Goal: Check status: Check status

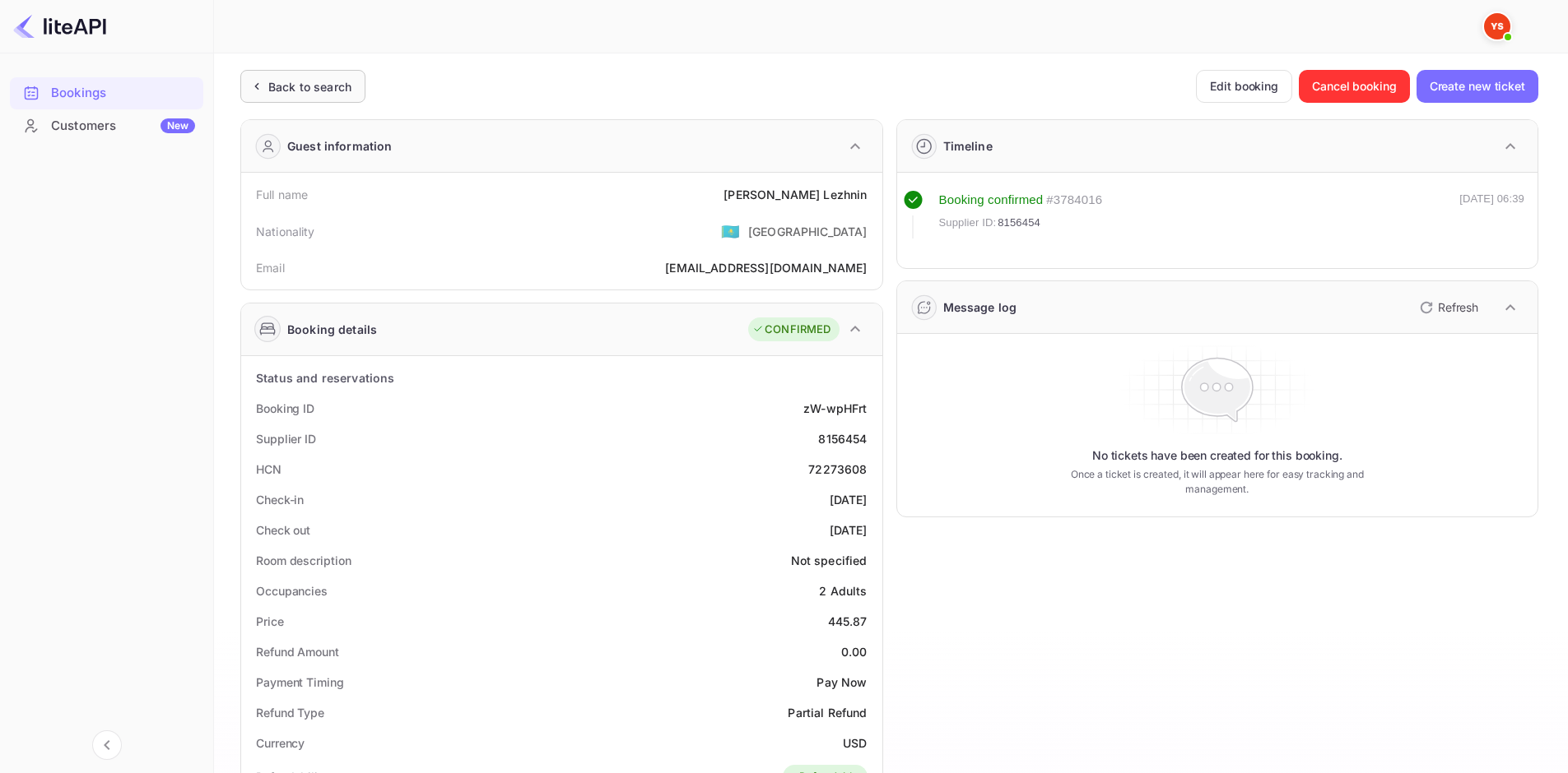
click at [341, 88] on div "Back to search" at bounding box center [309, 87] width 83 height 18
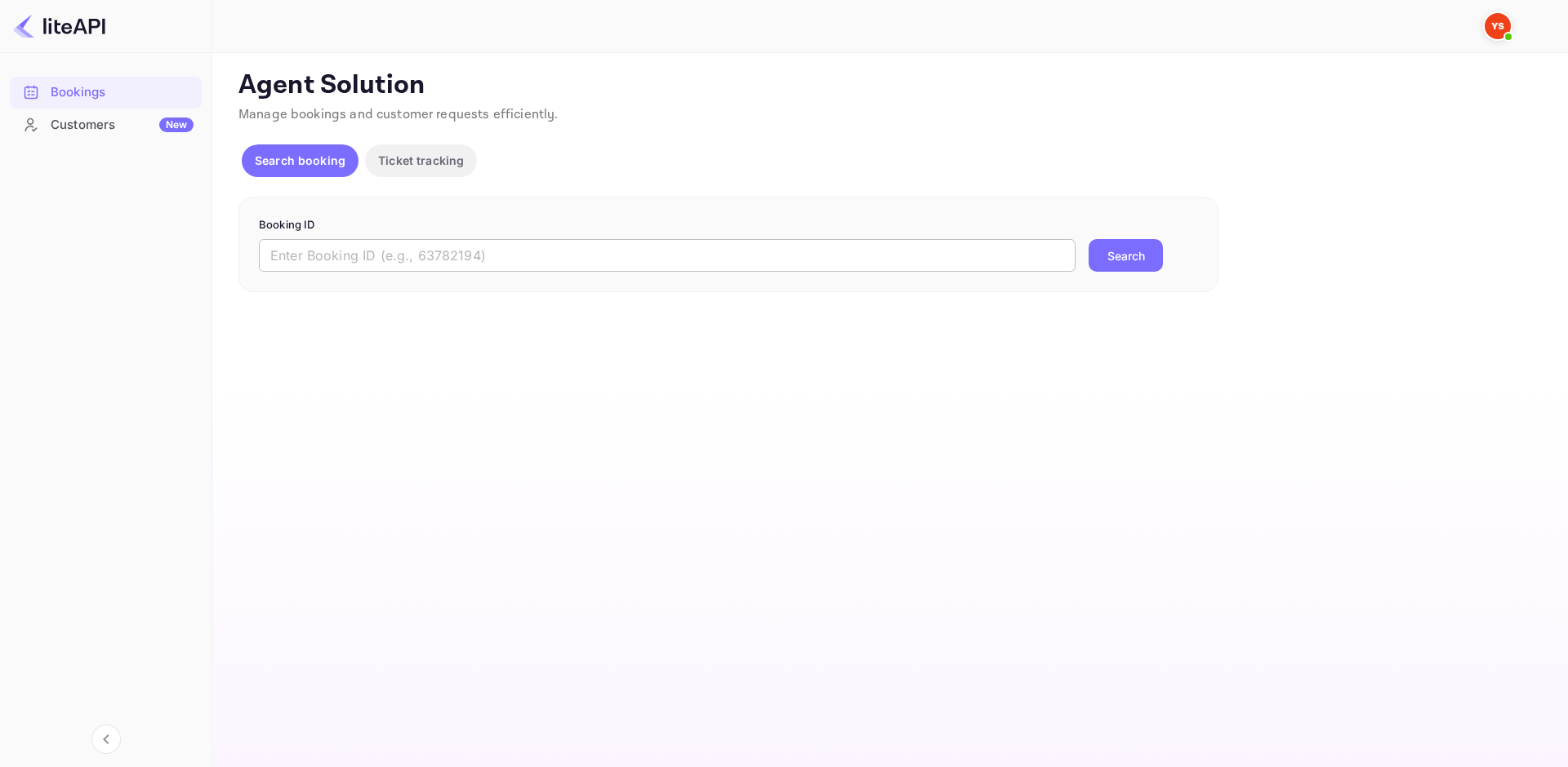
click at [417, 256] on input "text" at bounding box center [666, 255] width 817 height 33
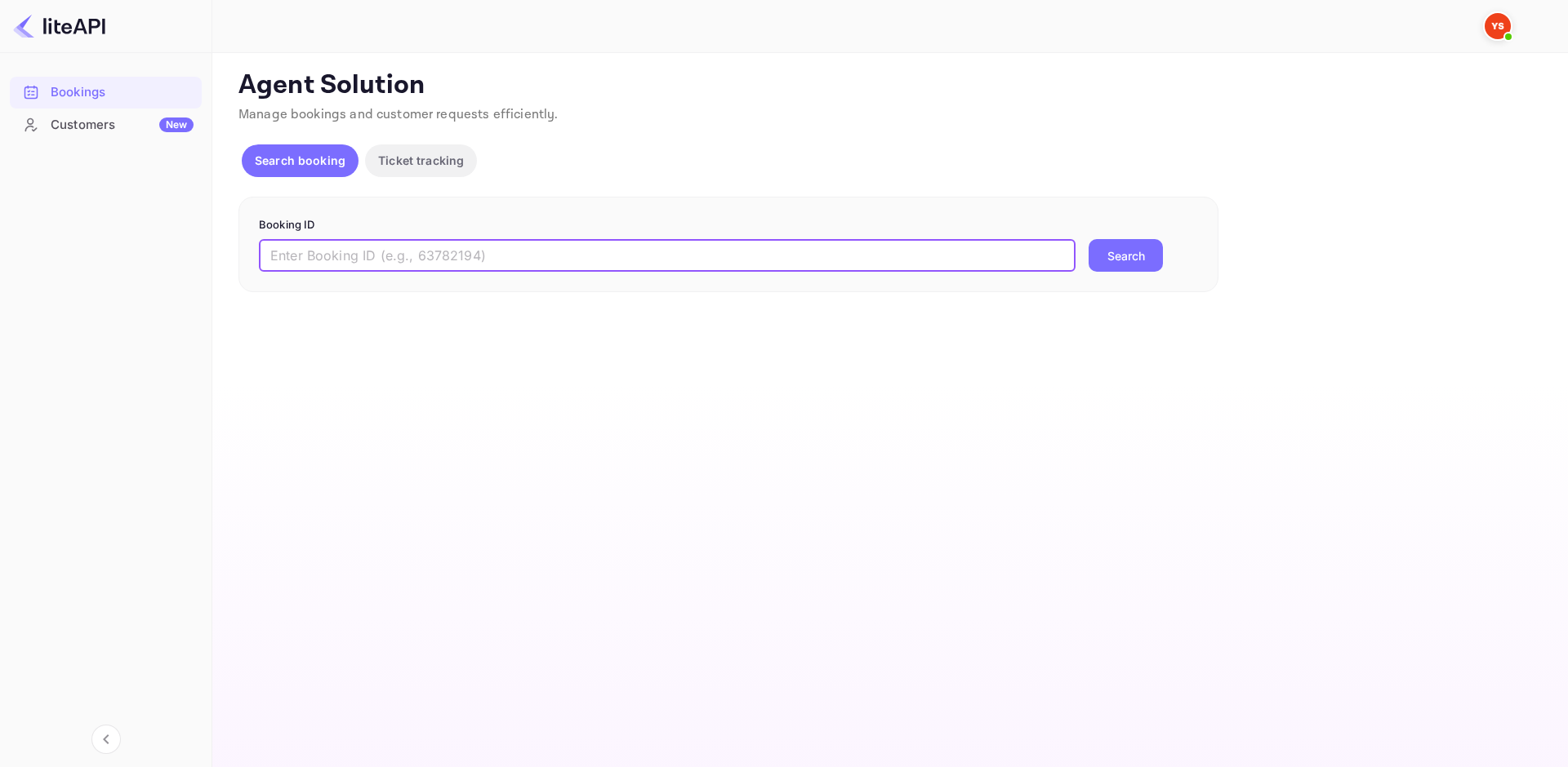
paste input "9135097"
type input "9135097"
click at [1101, 263] on button "Search" at bounding box center [1125, 255] width 74 height 33
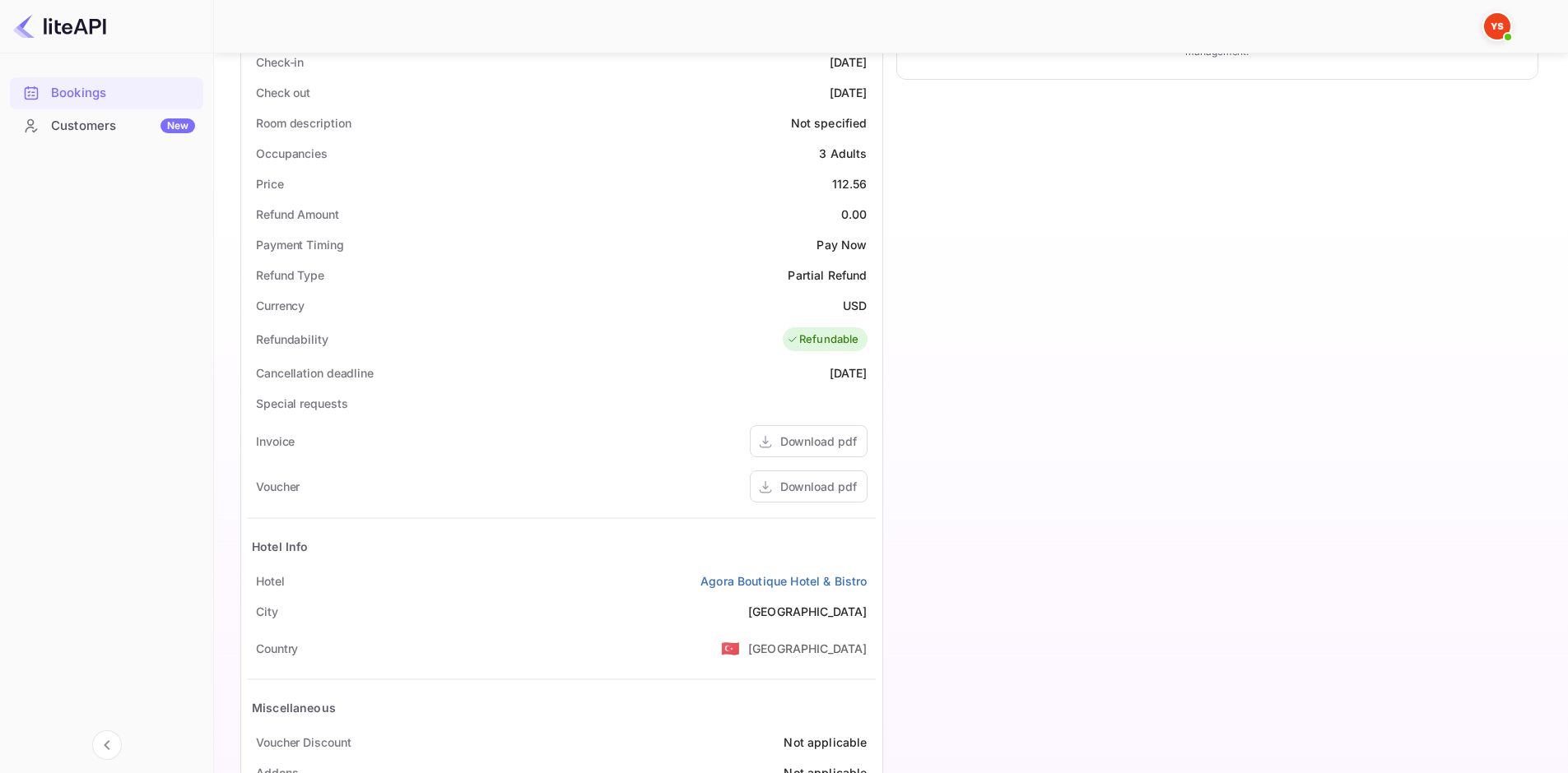
scroll to position [412, 0]
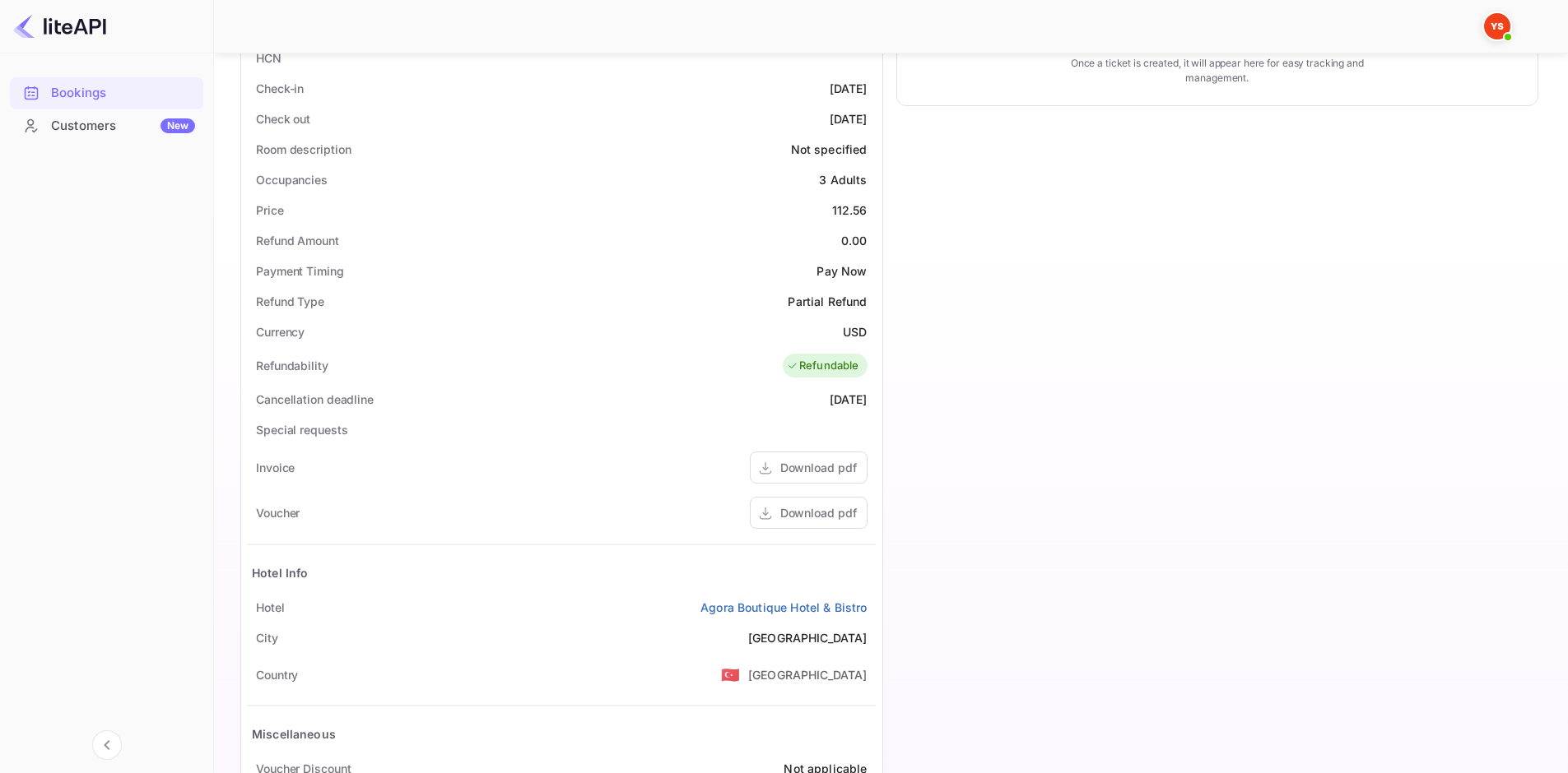
click at [119, 133] on div "Customers New" at bounding box center [123, 126] width 144 height 19
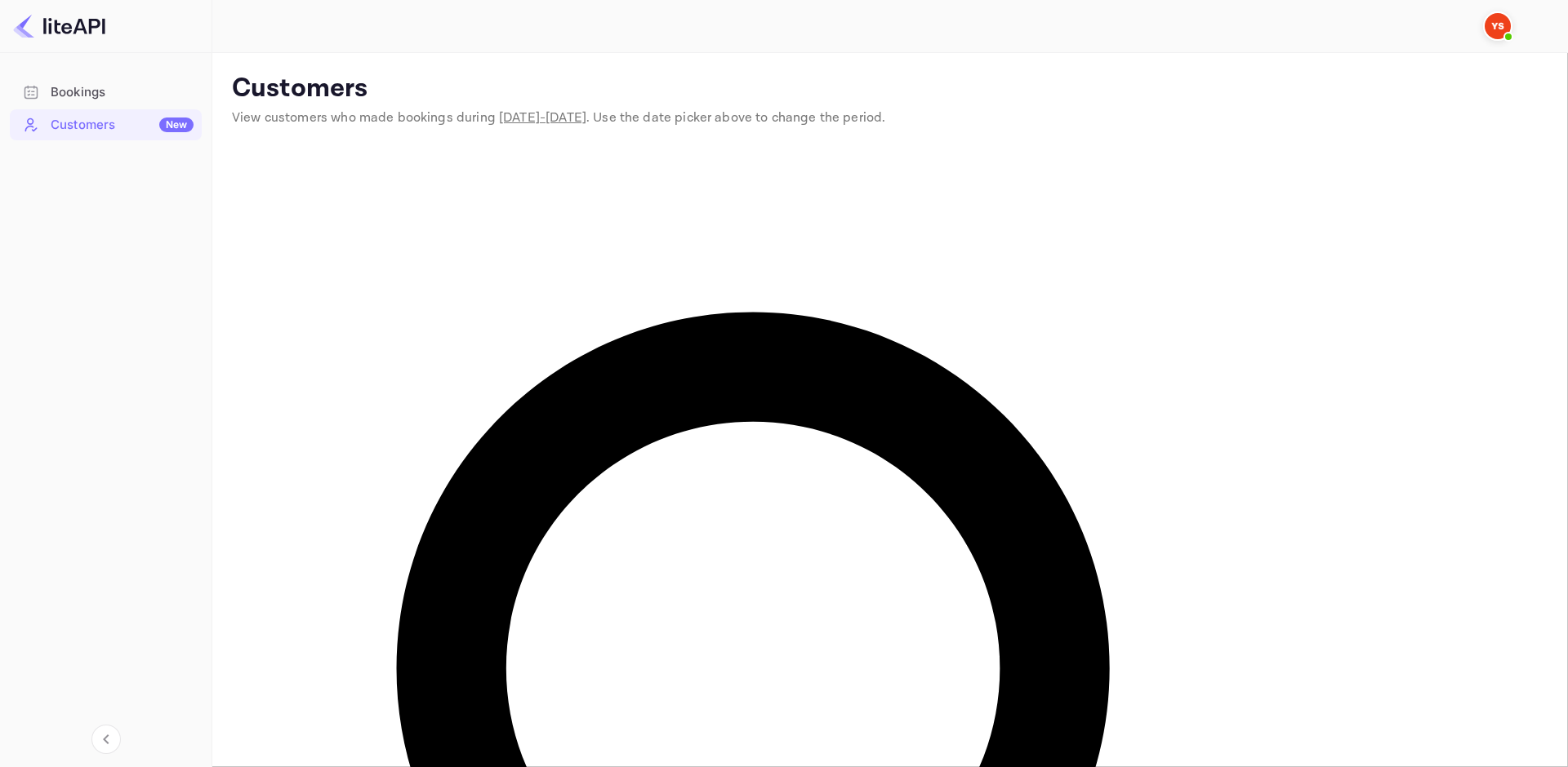
click at [98, 100] on div "Bookings" at bounding box center [122, 93] width 143 height 19
